Goal: Task Accomplishment & Management: Use online tool/utility

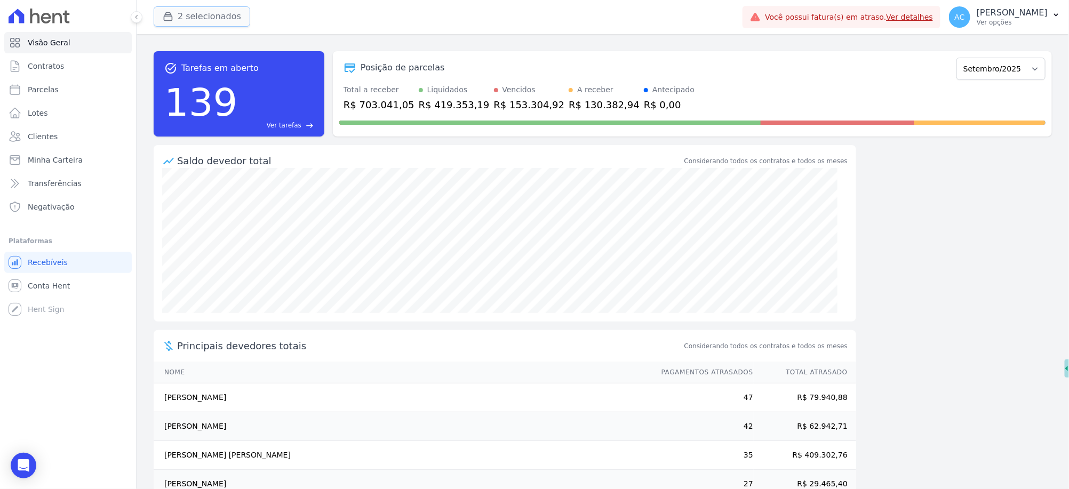
click at [213, 21] on button "2 selecionados" at bounding box center [202, 16] width 97 height 20
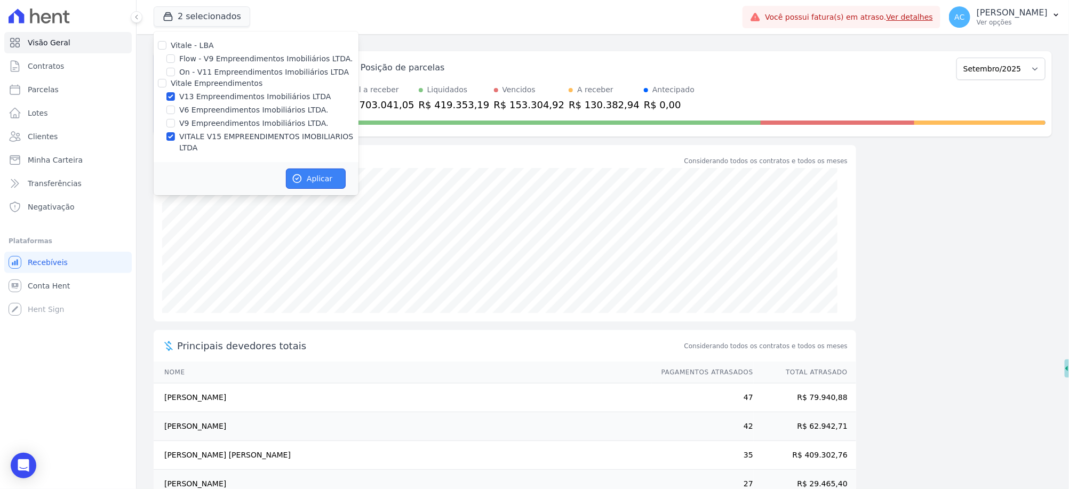
click at [323, 169] on button "Aplicar" at bounding box center [316, 179] width 60 height 20
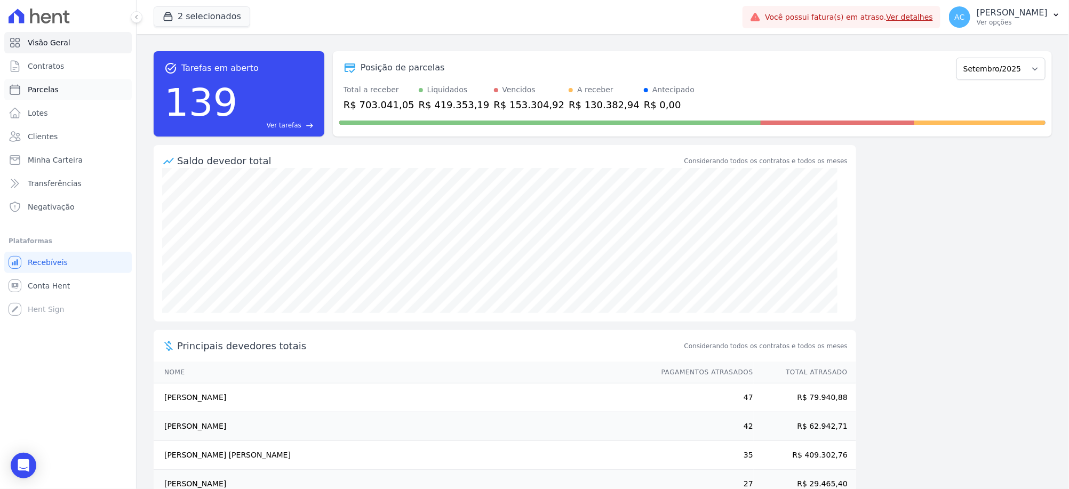
click at [42, 85] on span "Parcelas" at bounding box center [43, 89] width 31 height 11
select select
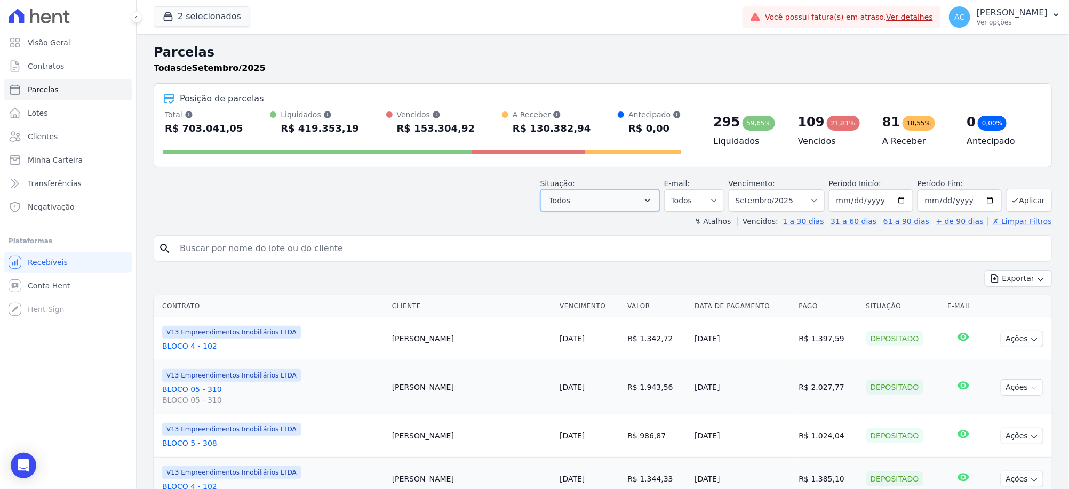
click at [633, 208] on button "Todos" at bounding box center [601, 200] width 120 height 22
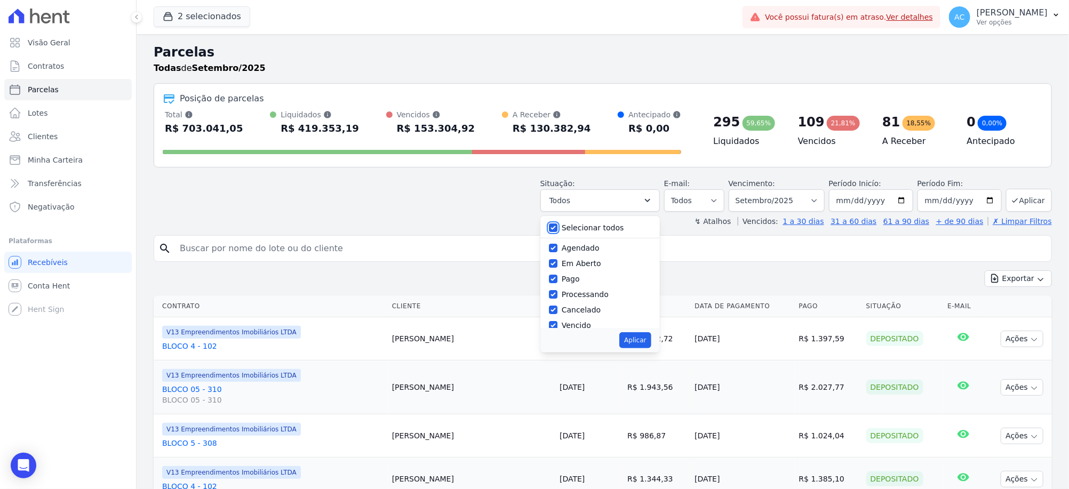
click at [557, 226] on input "Selecionar todos" at bounding box center [553, 228] width 9 height 9
checkbox input "false"
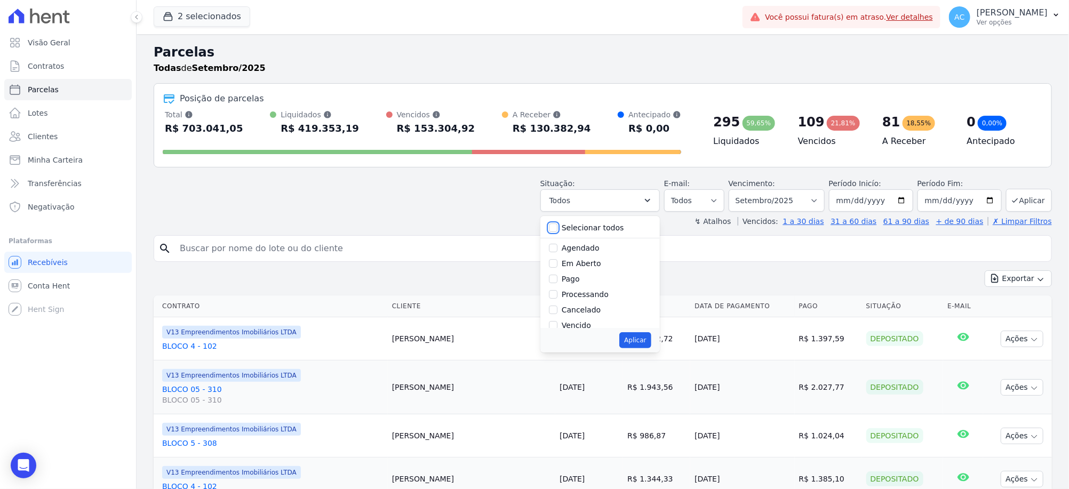
checkbox input "false"
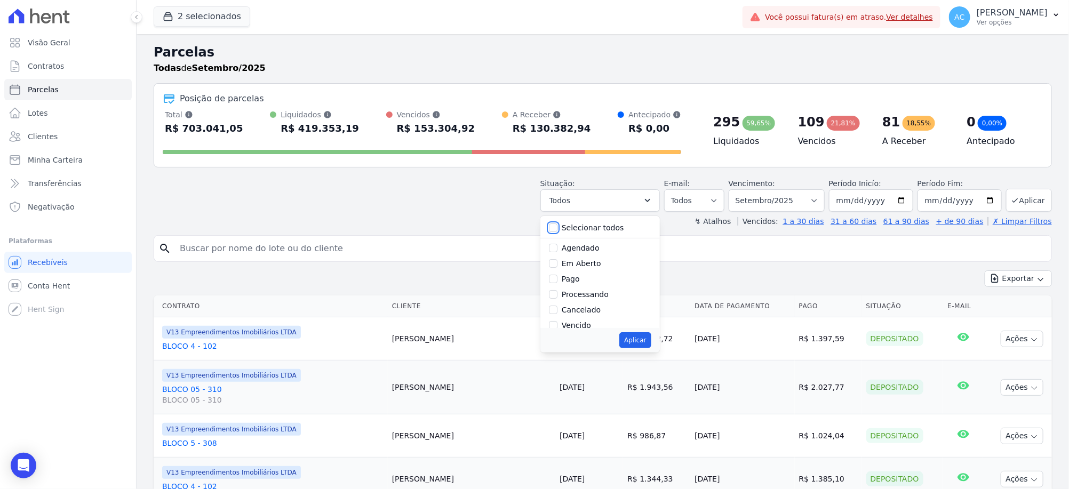
checkbox input "false"
click at [558, 281] on input "Pago" at bounding box center [553, 279] width 9 height 9
checkbox input "true"
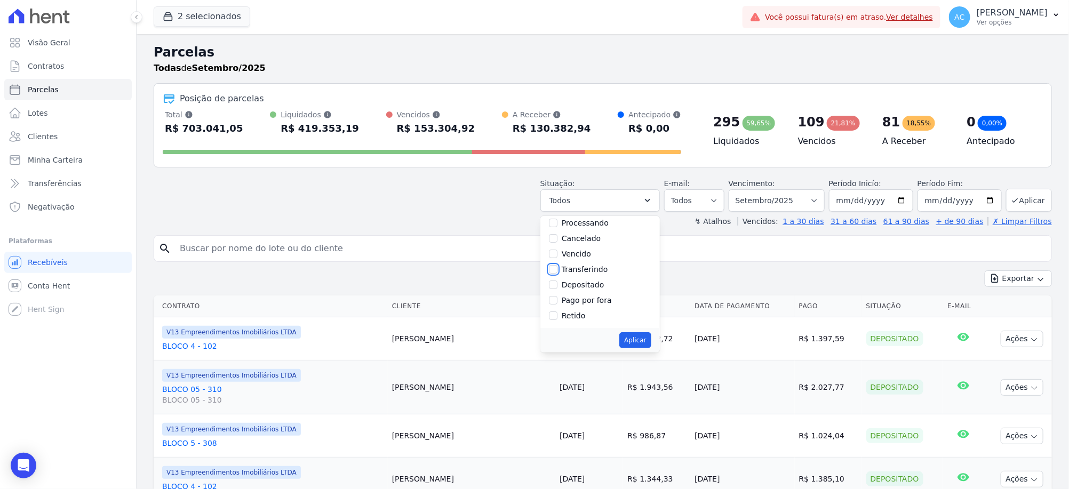
click at [558, 268] on input "Transferindo" at bounding box center [553, 269] width 9 height 9
checkbox input "true"
click at [558, 283] on input "Depositado" at bounding box center [553, 285] width 9 height 9
checkbox input "true"
click at [649, 343] on button "Aplicar" at bounding box center [635, 340] width 31 height 16
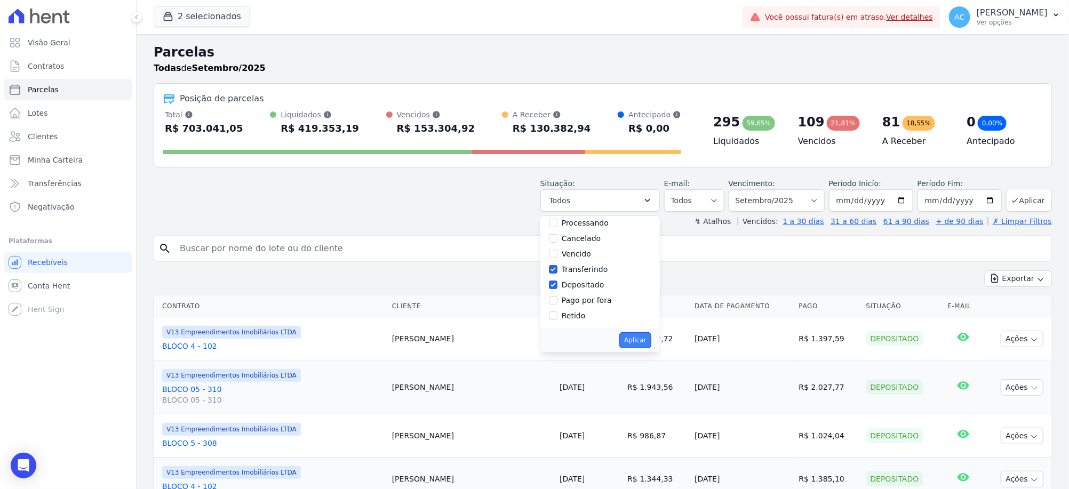
select select "paid"
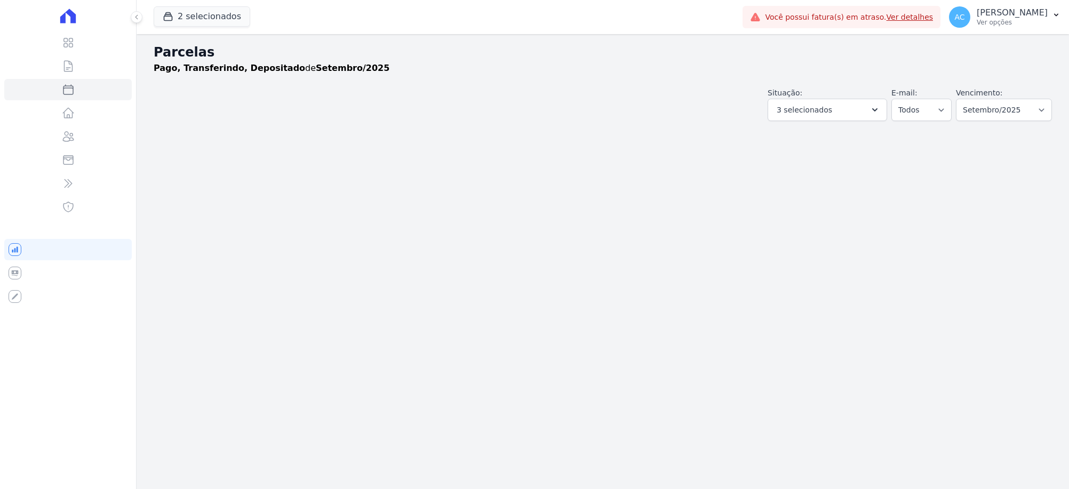
select select
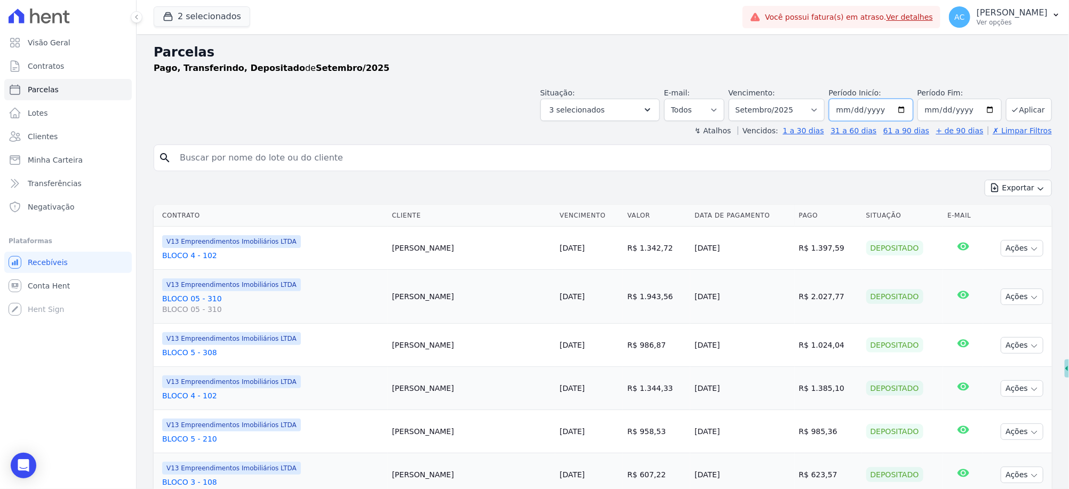
click at [842, 110] on input "[DATE]" at bounding box center [871, 110] width 84 height 22
type input "[DATE]"
click at [1035, 114] on button "Aplicar" at bounding box center [1029, 109] width 46 height 23
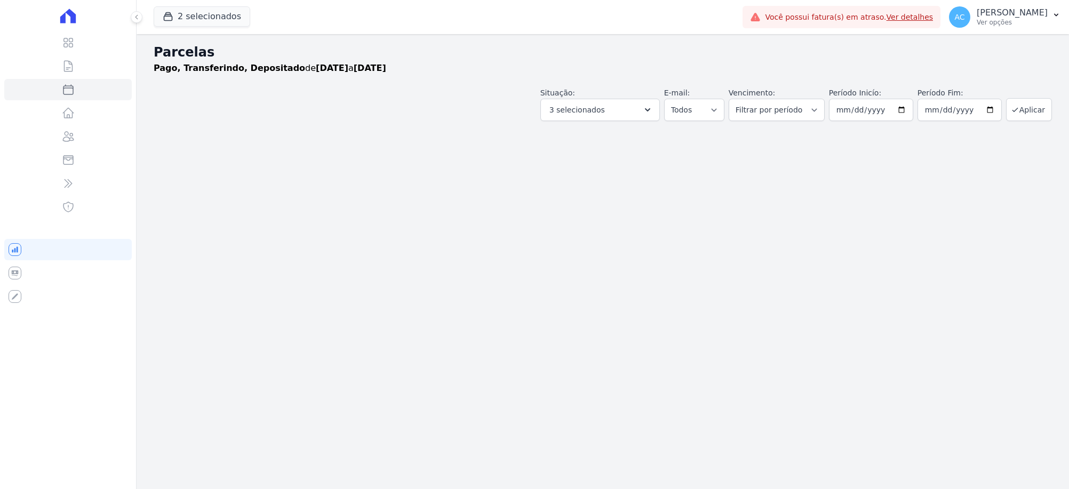
select select
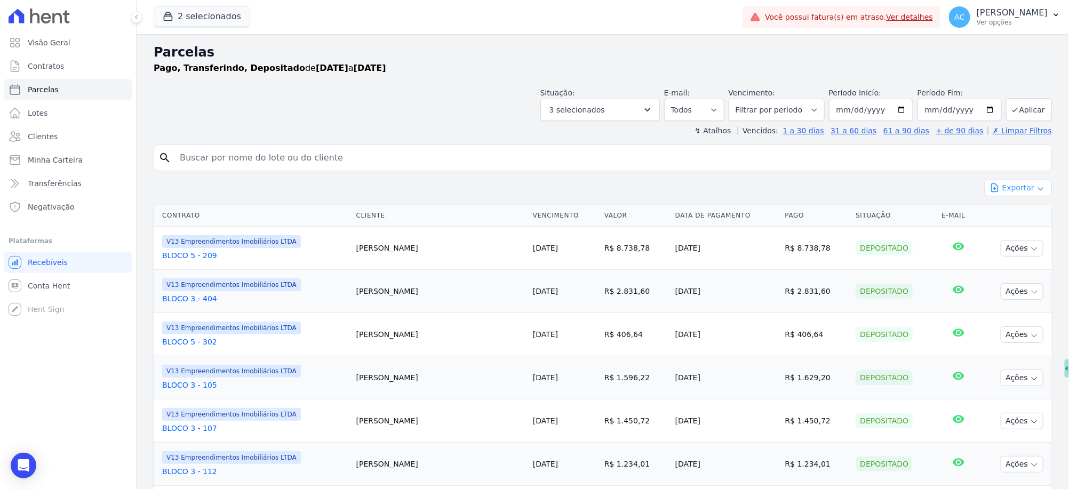
click at [1025, 191] on button "Exportar" at bounding box center [1018, 188] width 67 height 17
click at [1012, 235] on span "Exportar CSV" at bounding box center [1017, 231] width 57 height 11
